Goal: Information Seeking & Learning: Learn about a topic

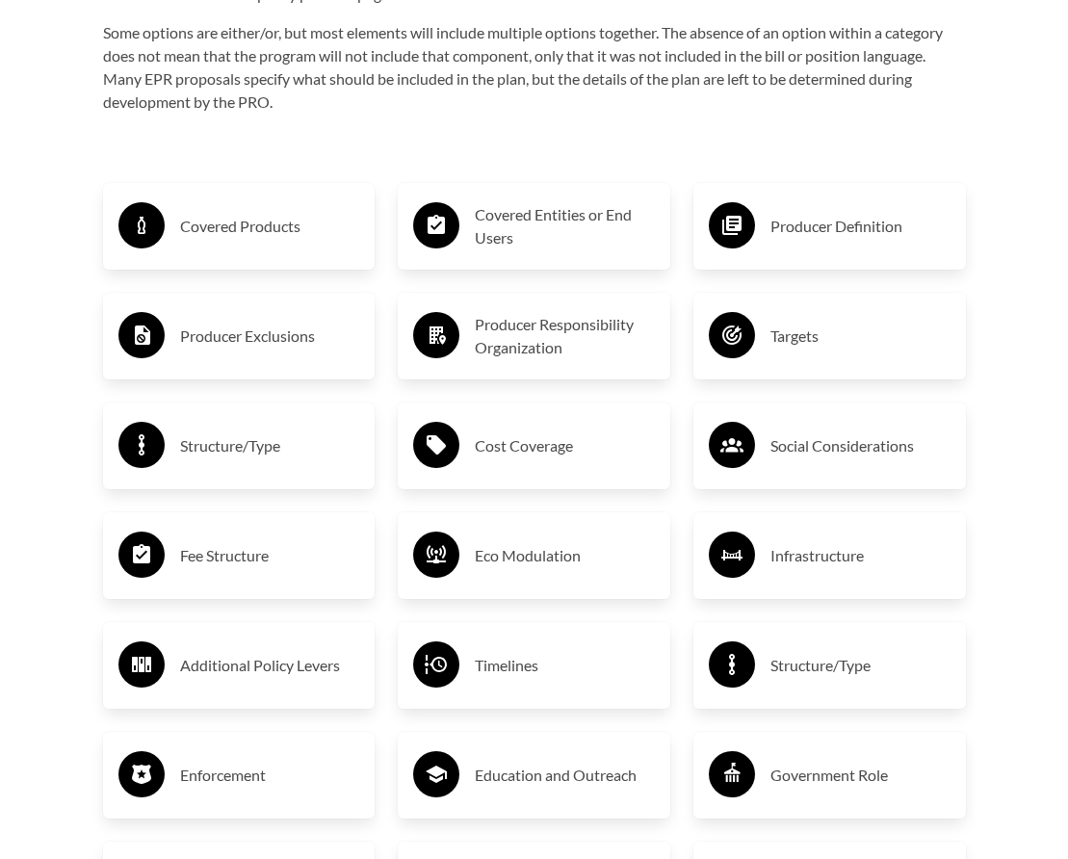
scroll to position [2936, 0]
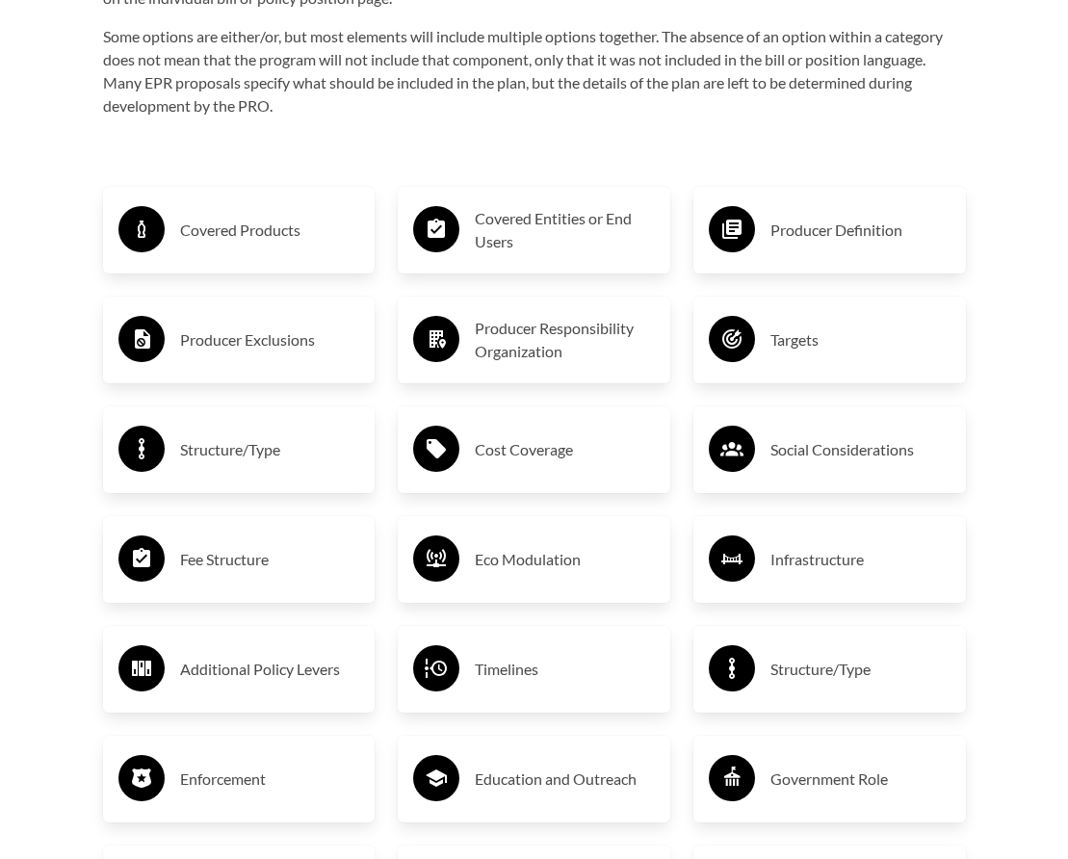
click at [263, 220] on h3 "Covered Products" at bounding box center [270, 230] width 180 height 31
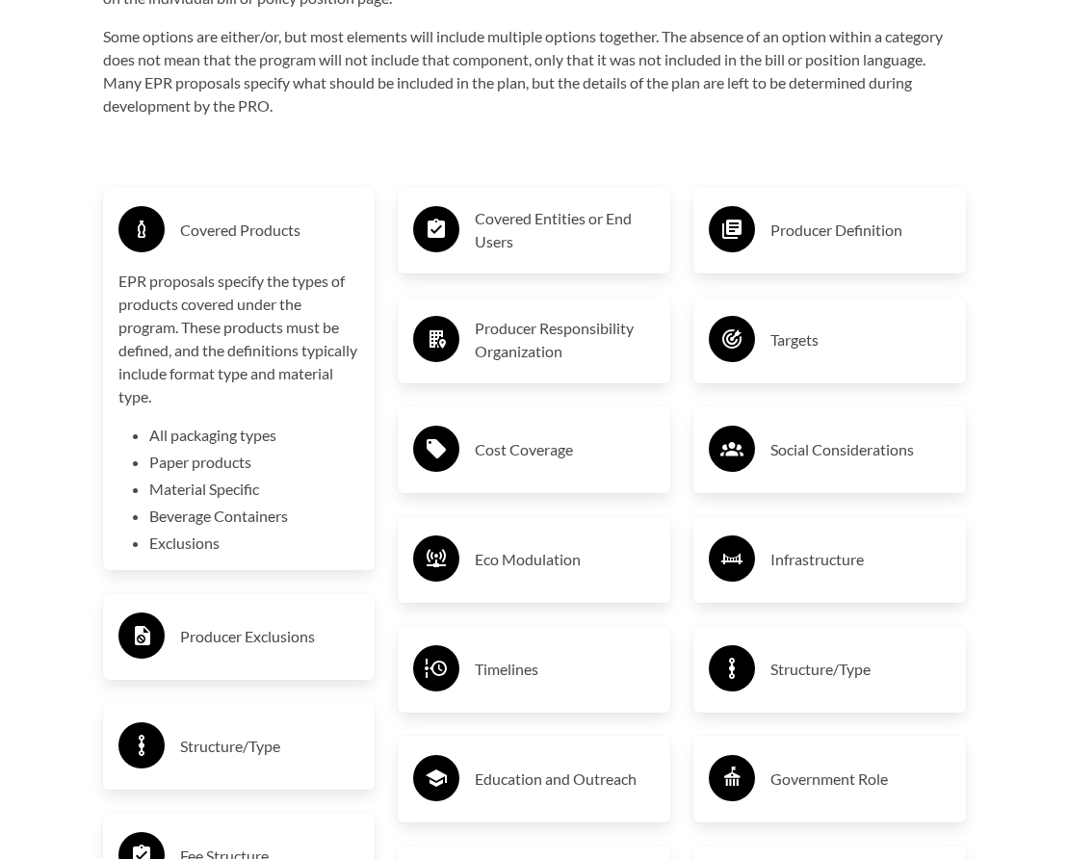
click at [263, 220] on h3 "Covered Products" at bounding box center [270, 230] width 180 height 31
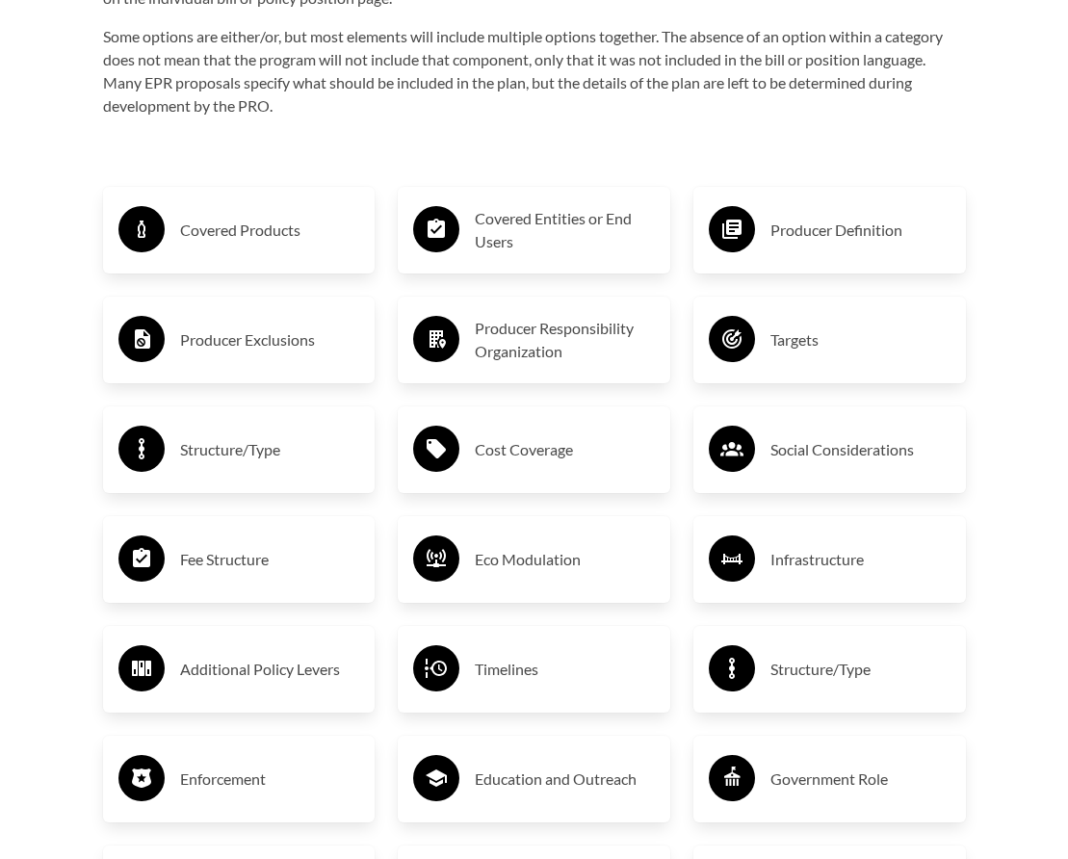
click at [263, 220] on h3 "Covered Products" at bounding box center [270, 230] width 180 height 31
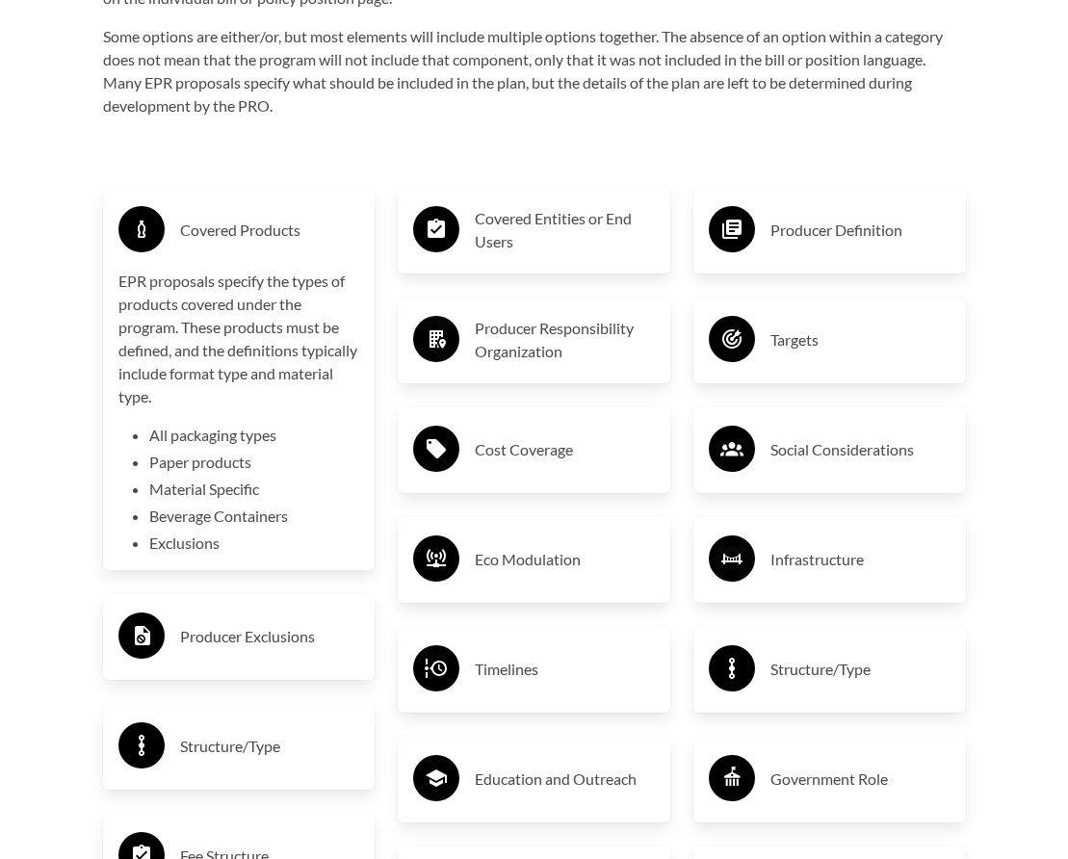
click at [215, 531] on li "Exclusions" at bounding box center [254, 542] width 211 height 23
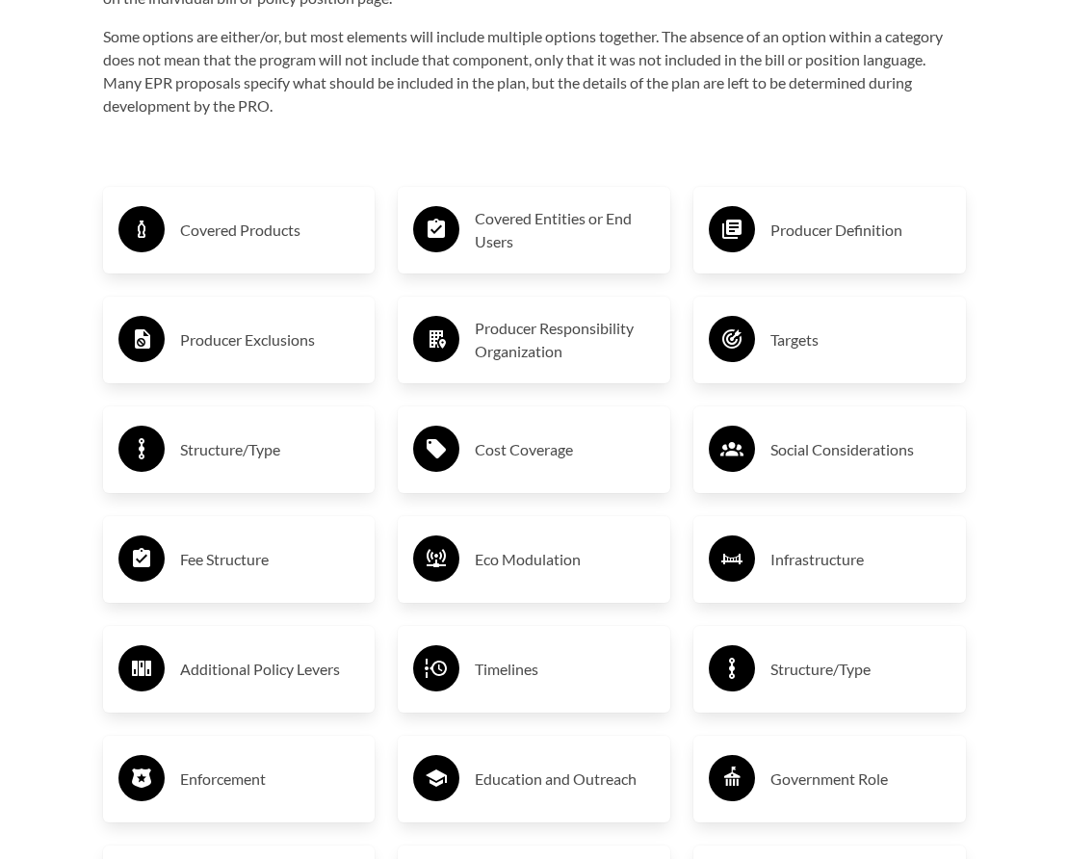
click at [312, 230] on div "Covered Products" at bounding box center [239, 230] width 242 height 56
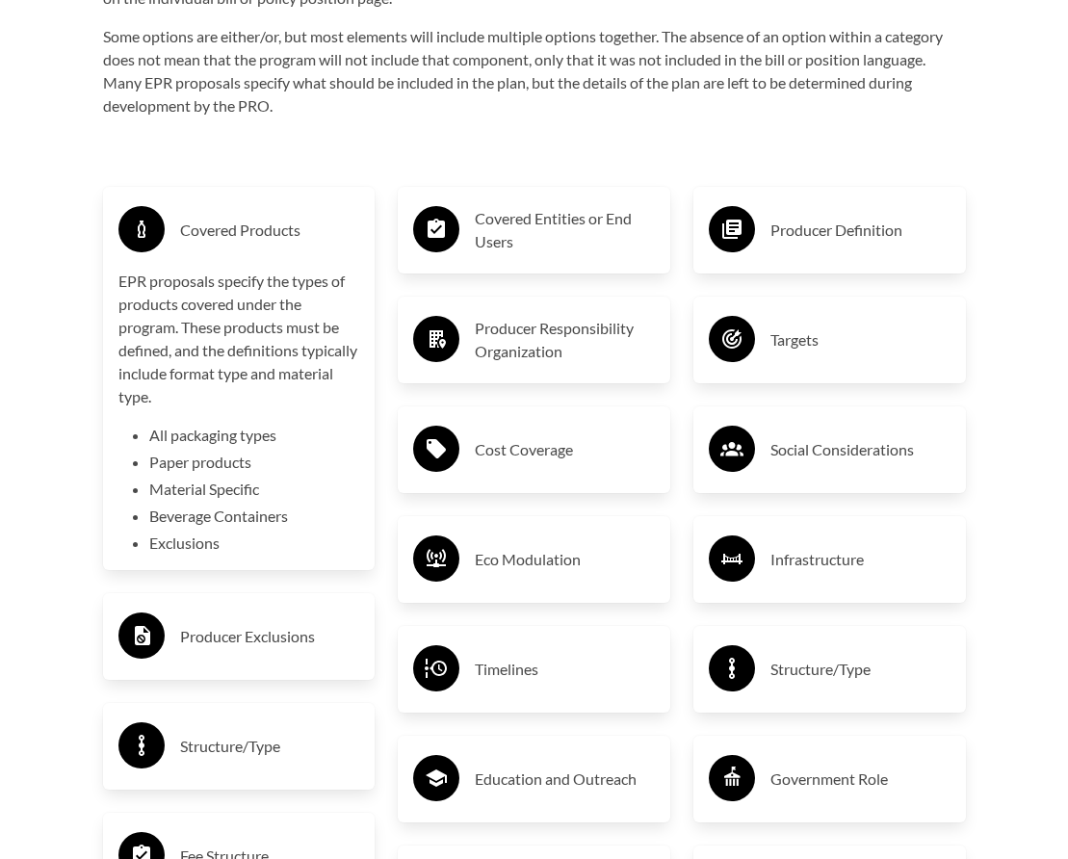
click at [305, 218] on h3 "Covered Products" at bounding box center [270, 230] width 180 height 31
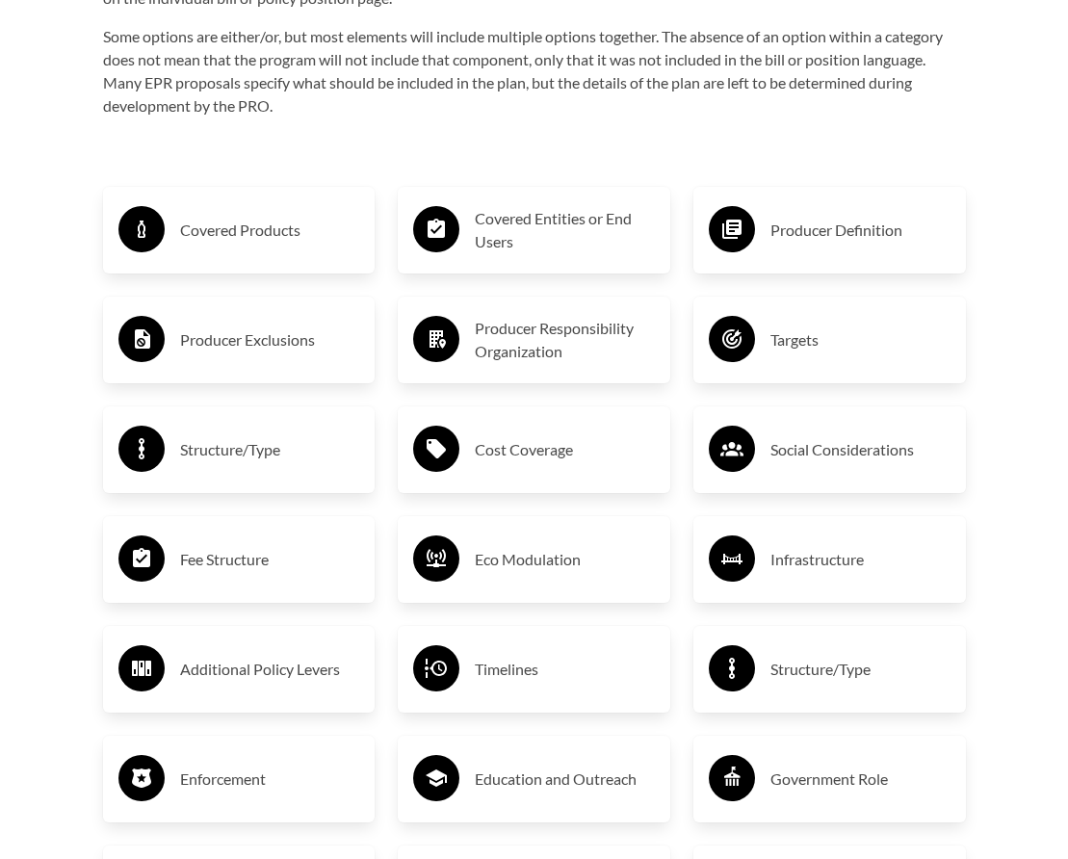
click at [305, 218] on h3 "Covered Products" at bounding box center [270, 230] width 180 height 31
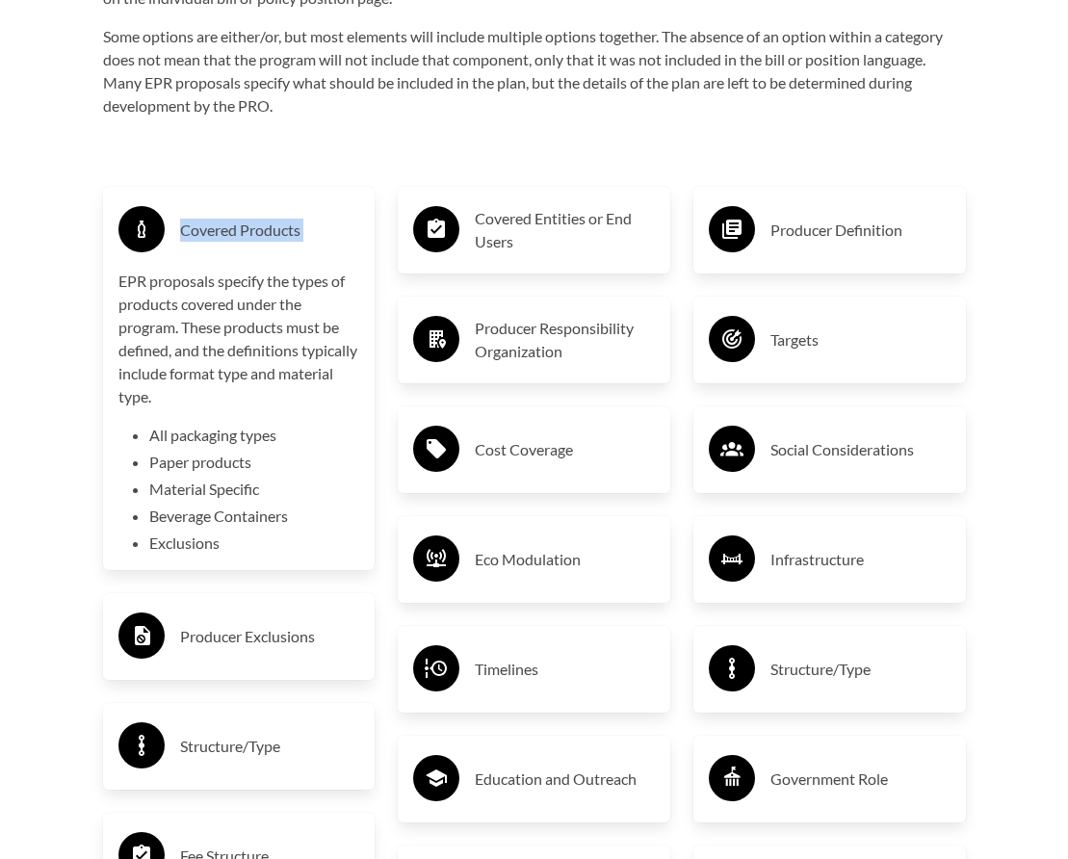
click at [305, 218] on h3 "Covered Products" at bounding box center [270, 230] width 180 height 31
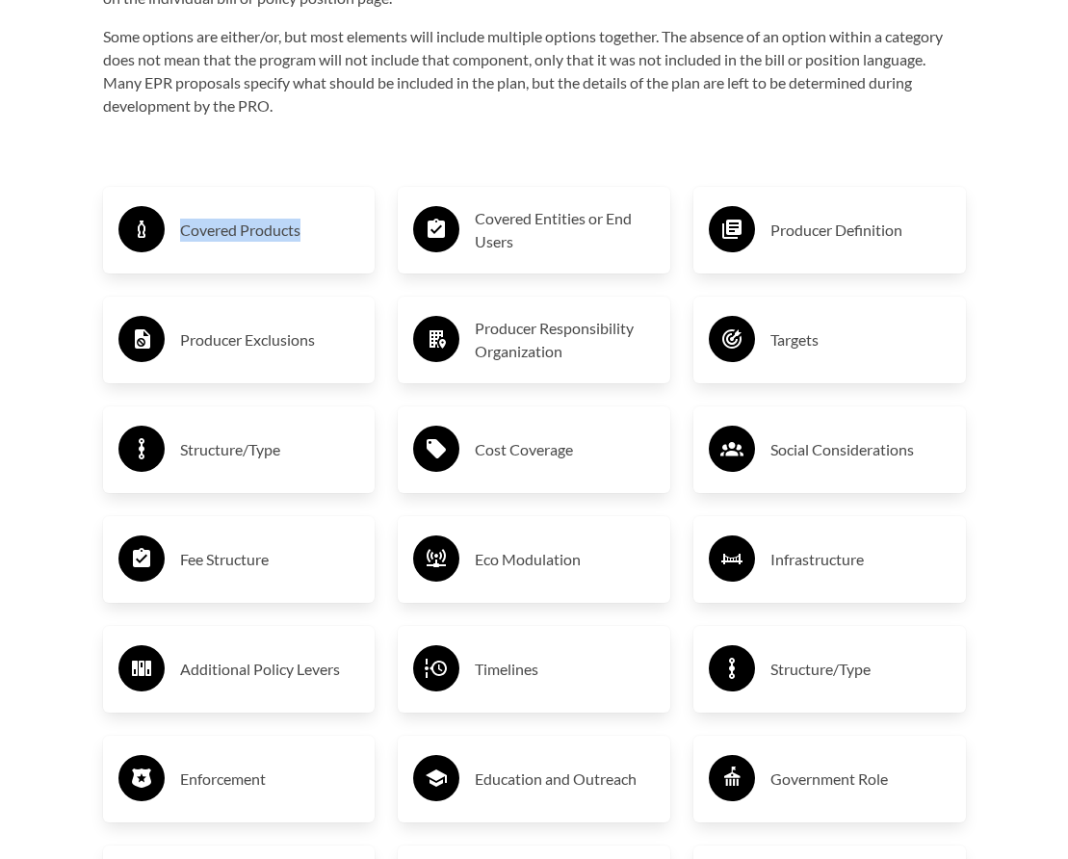
click at [305, 218] on h3 "Covered Products" at bounding box center [270, 230] width 180 height 31
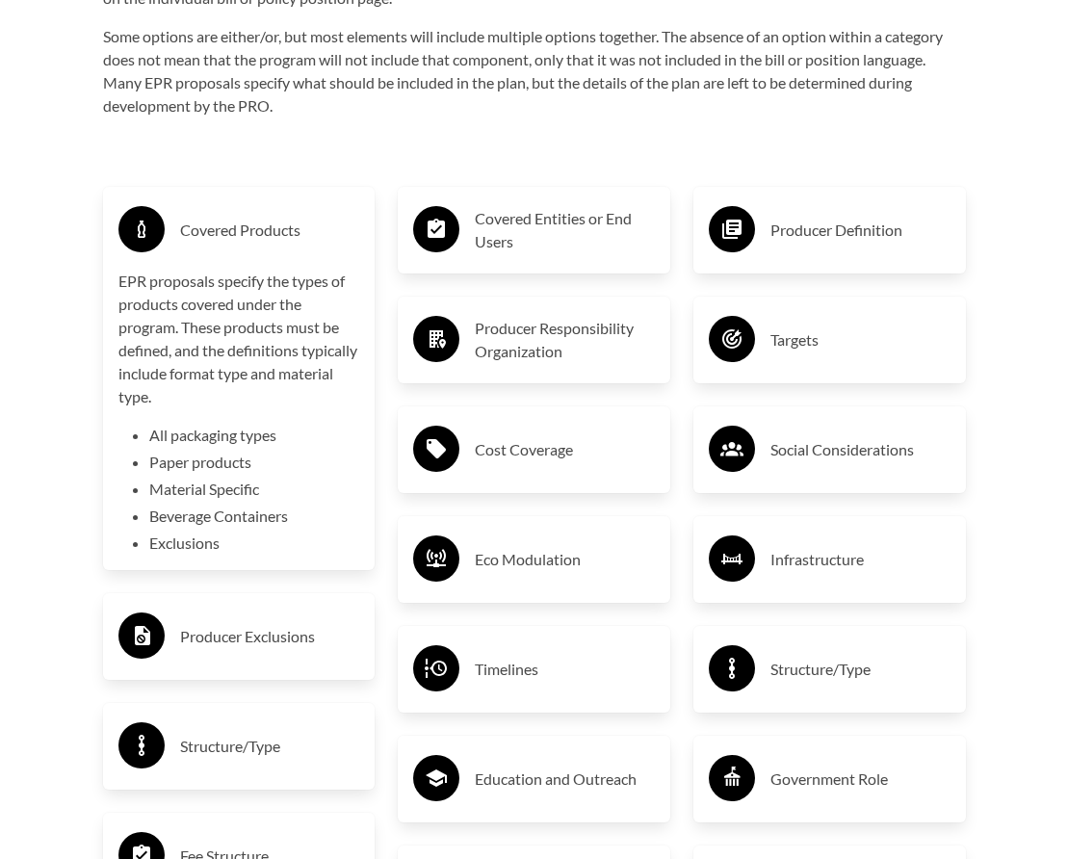
click at [189, 349] on p "EPR proposals specify the types of products covered under the program. These pr…" at bounding box center [239, 339] width 242 height 139
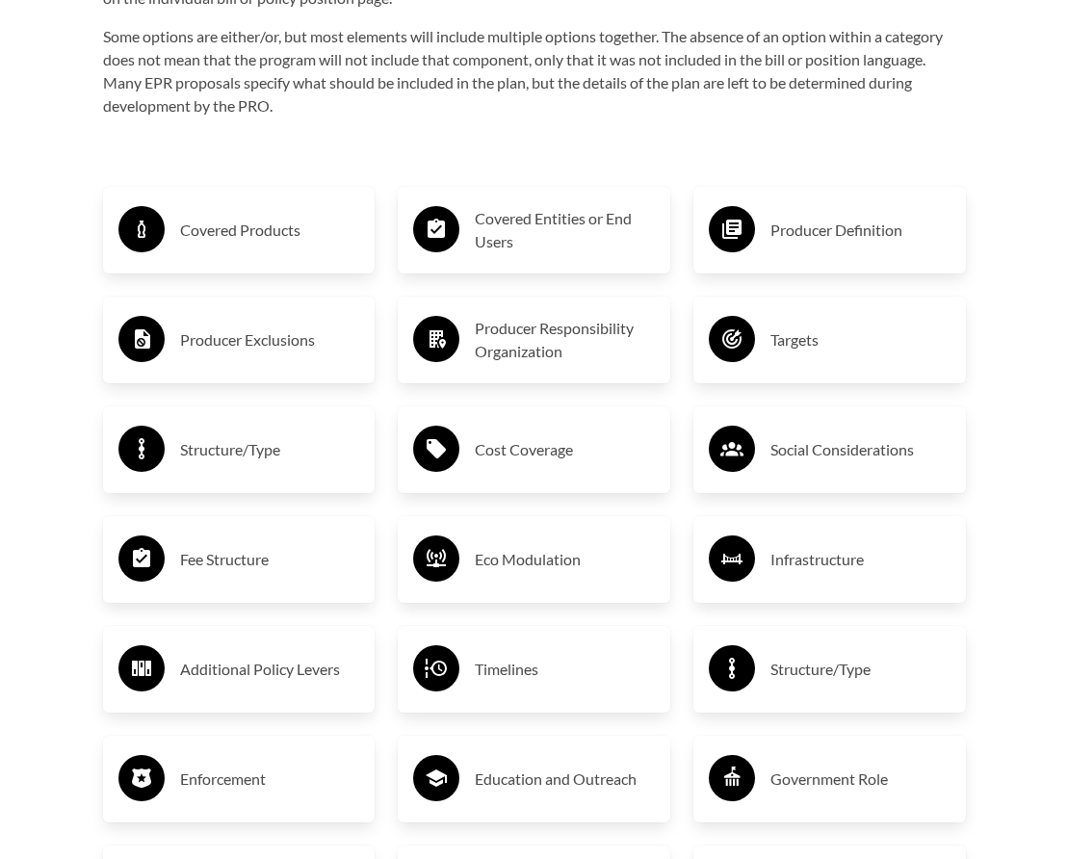
click at [257, 202] on div "Covered Products" at bounding box center [239, 230] width 242 height 56
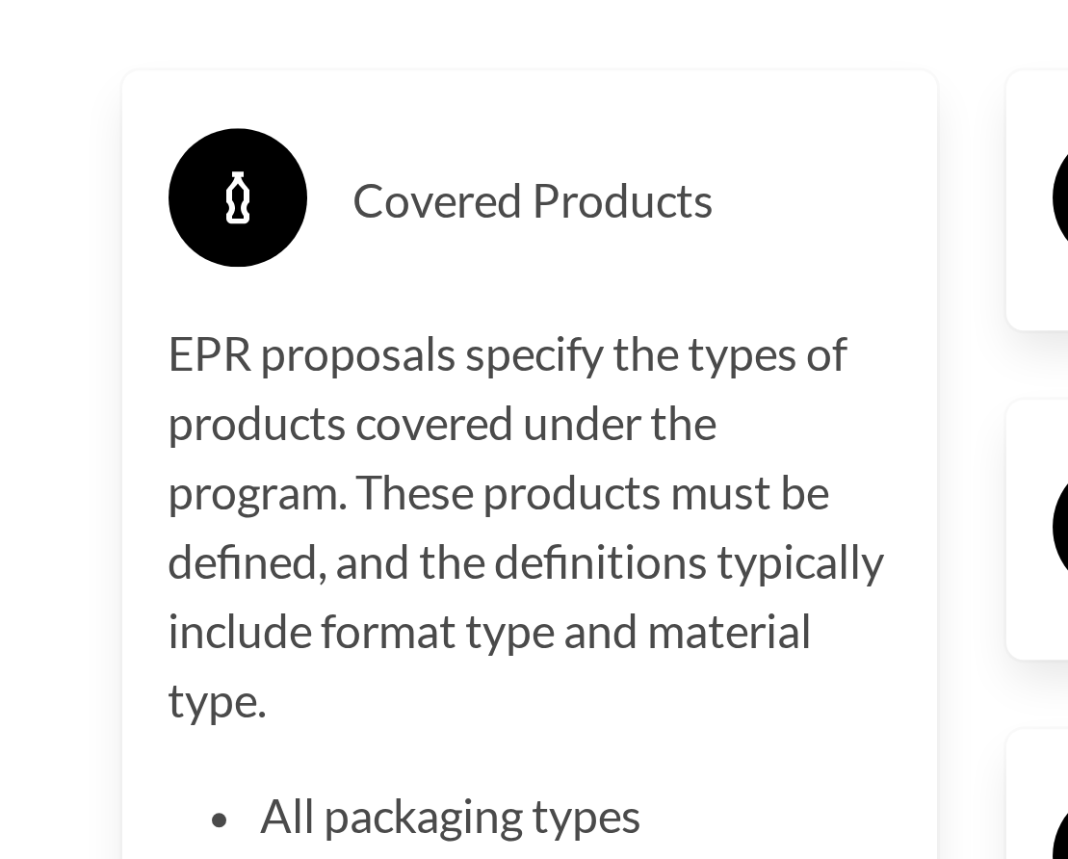
scroll to position [2529, 0]
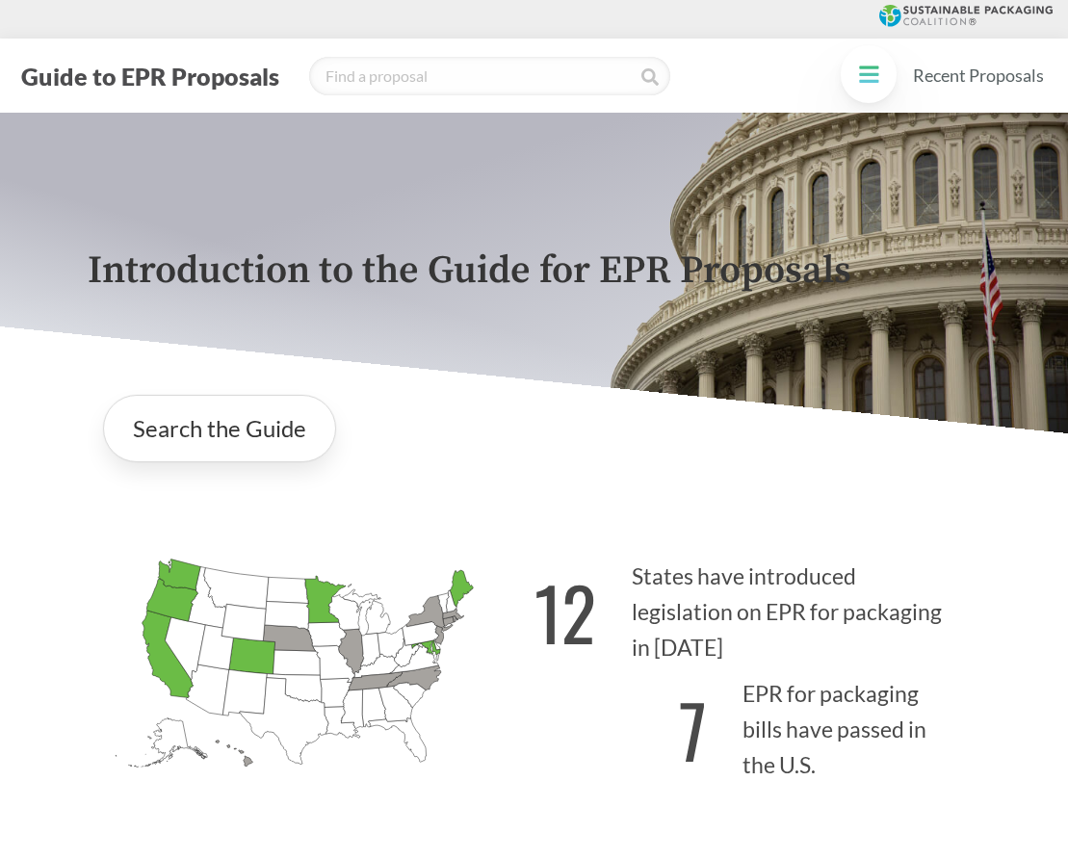
scroll to position [3103, 63]
